Goal: Information Seeking & Learning: Learn about a topic

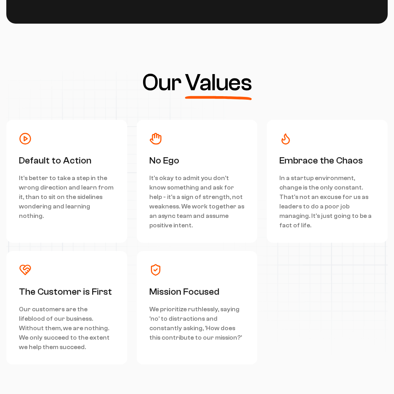
scroll to position [3546, 0]
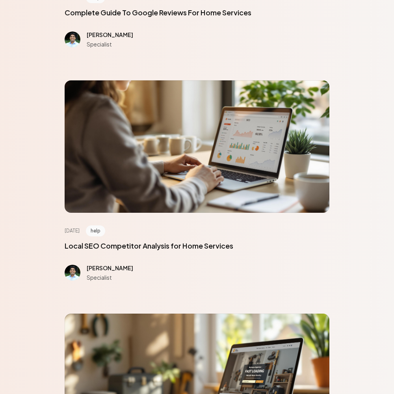
scroll to position [3546, 0]
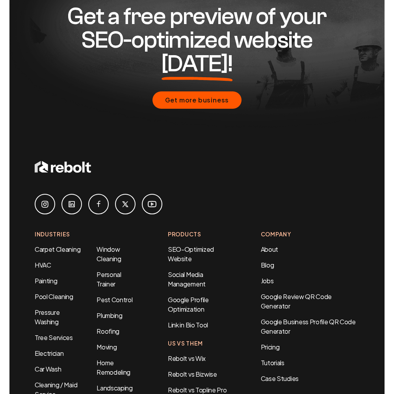
scroll to position [529, 0]
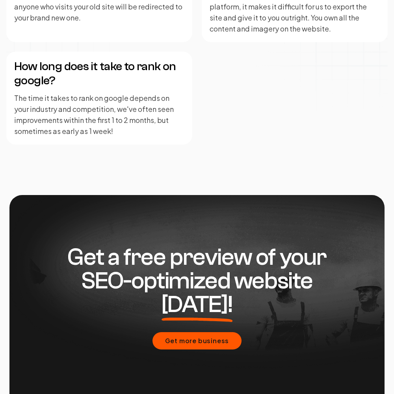
scroll to position [1941, 0]
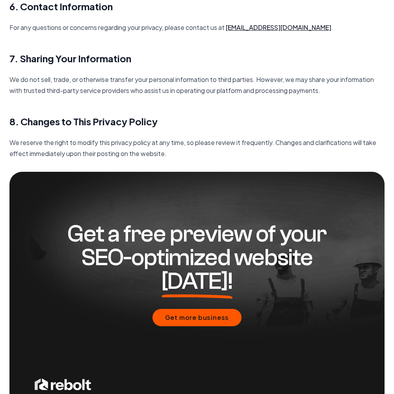
scroll to position [1140, 0]
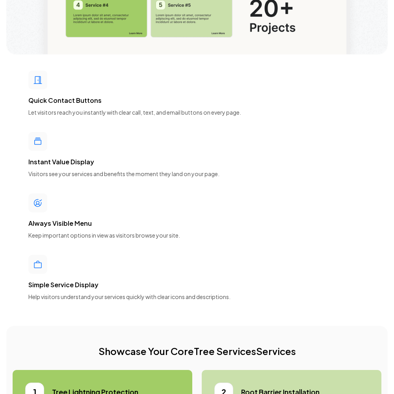
scroll to position [3546, 0]
